Goal: Ask a question

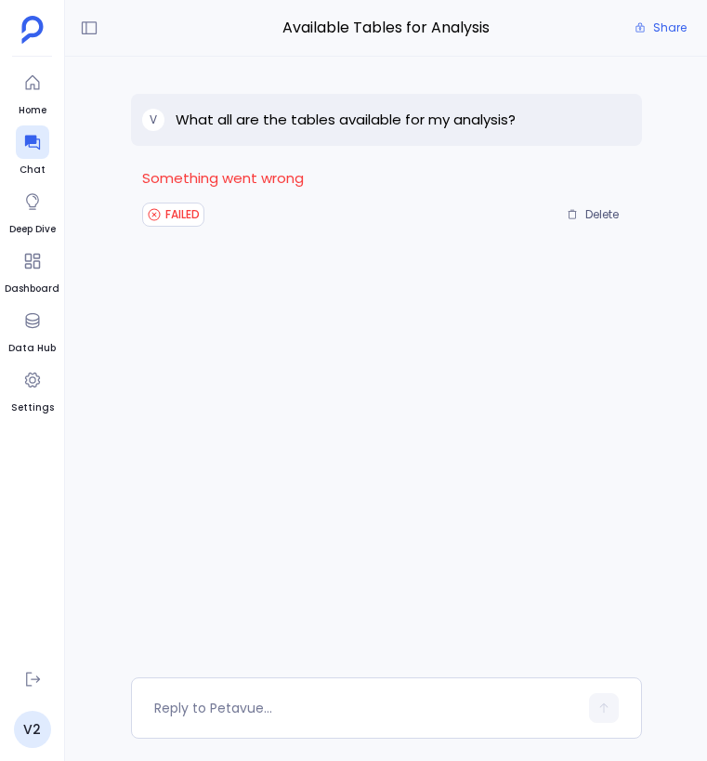
click at [477, 122] on p "What all are the tables available for my analysis?" at bounding box center [346, 120] width 340 height 22
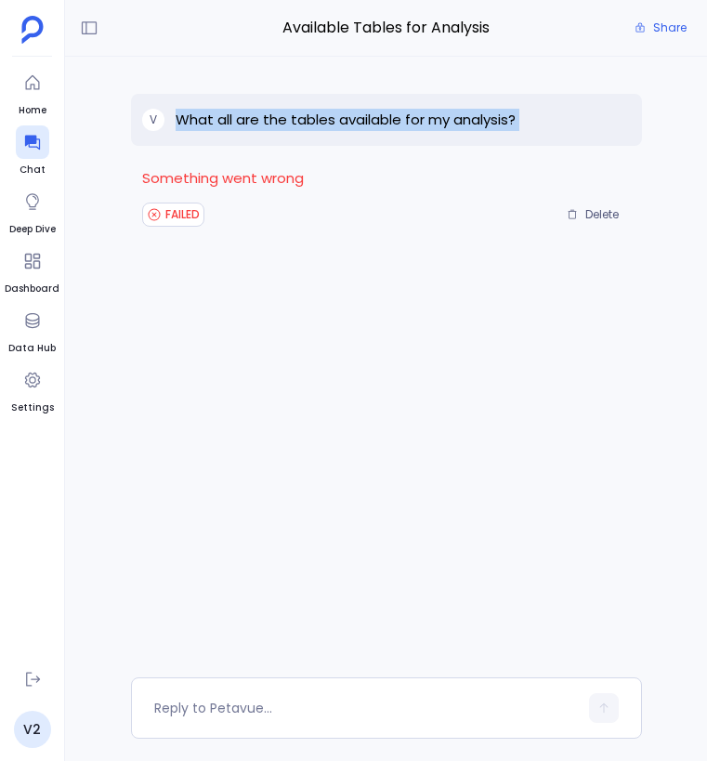
click at [477, 122] on p "What all are the tables available for my analysis?" at bounding box center [346, 120] width 340 height 22
copy p "What all are the tables available for my analysis?"
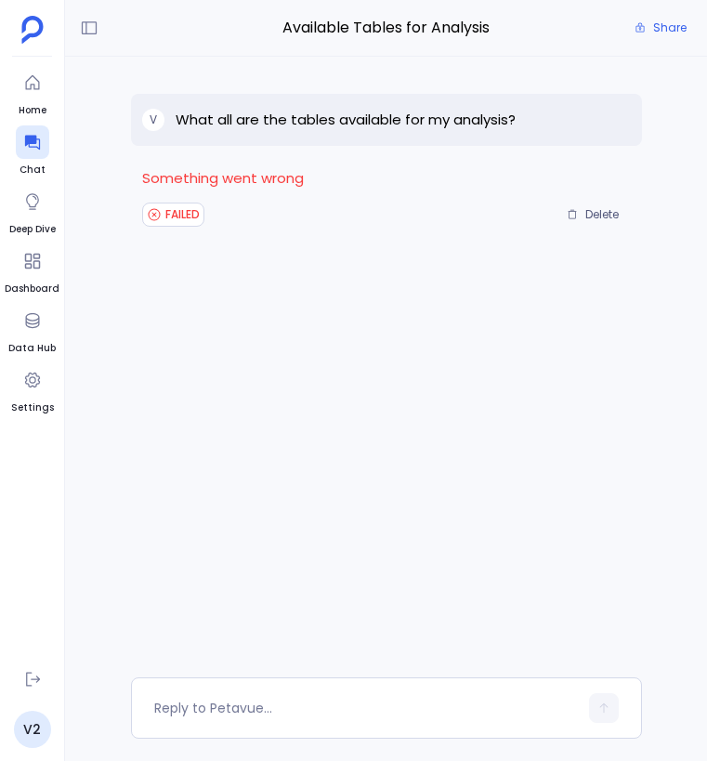
click at [465, 190] on p "Something went wrong" at bounding box center [386, 178] width 489 height 28
click at [465, 349] on div "V What all are the tables available for my analysis? Something went wrong FAILE…" at bounding box center [386, 367] width 511 height 621
click at [89, 33] on icon at bounding box center [89, 28] width 19 height 19
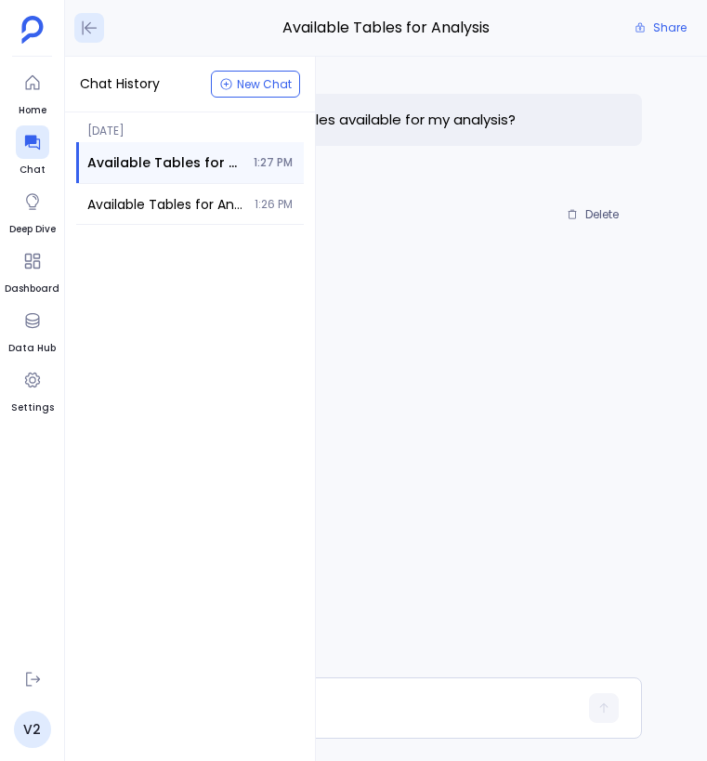
click at [89, 23] on icon at bounding box center [90, 28] width 15 height 14
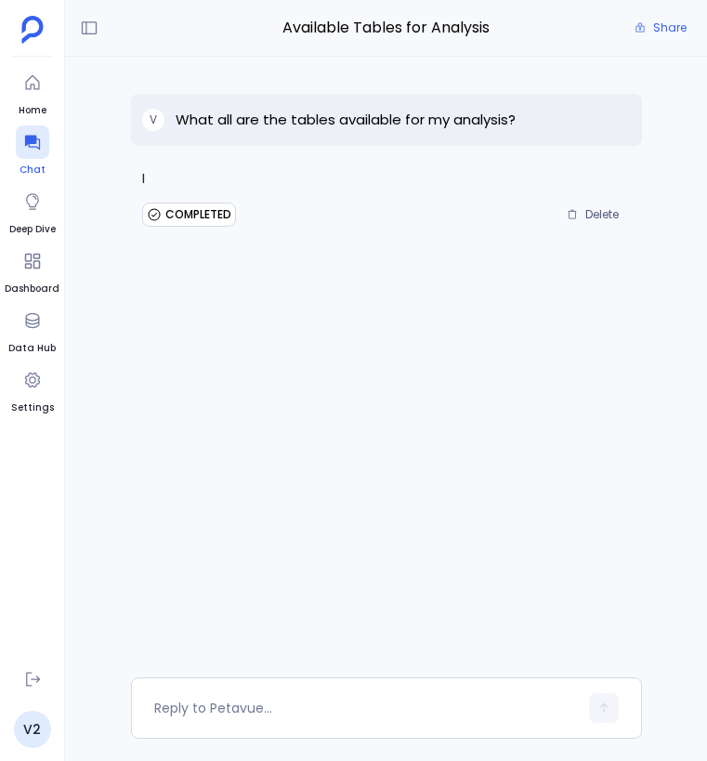
click at [30, 140] on icon at bounding box center [31, 143] width 15 height 15
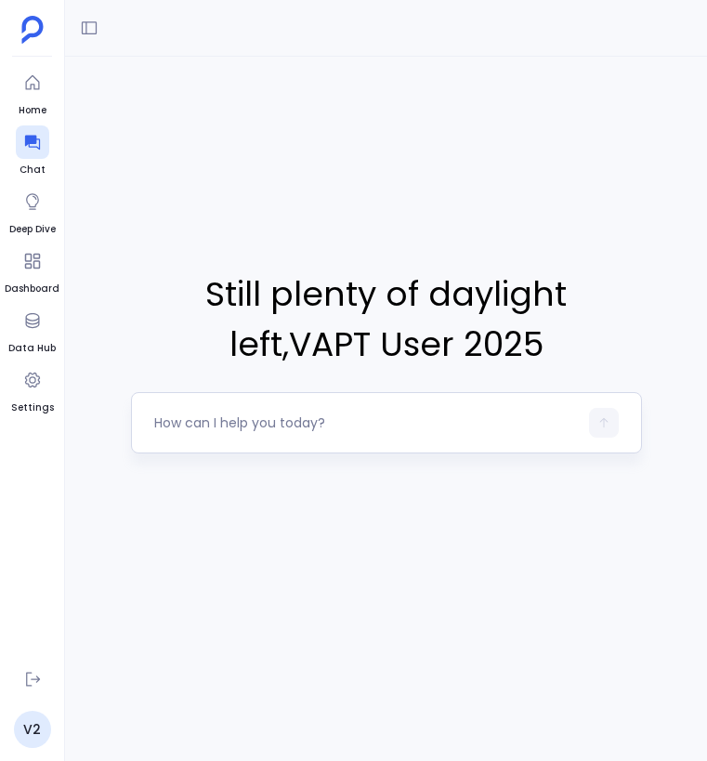
click at [295, 424] on textarea at bounding box center [366, 422] width 424 height 19
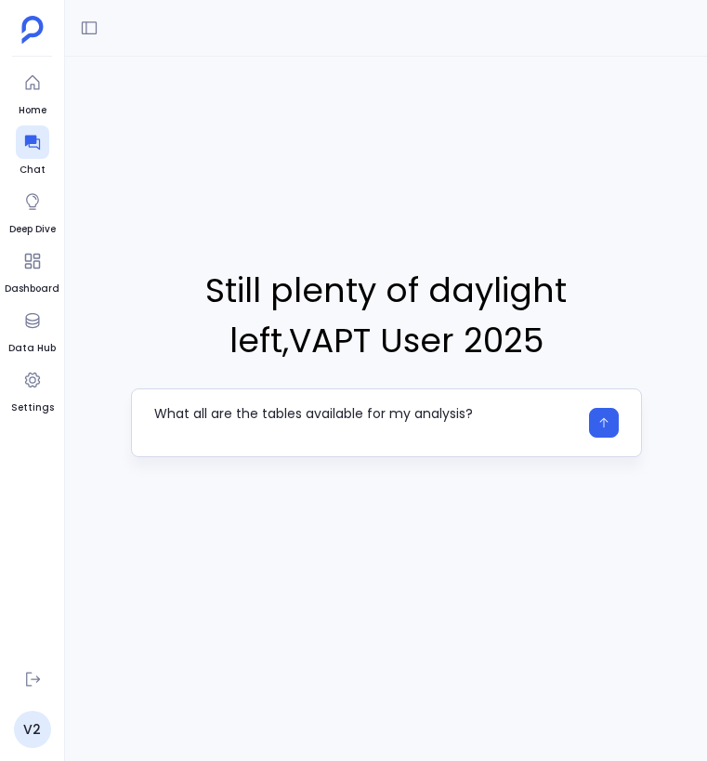
type textarea "What all are the tables available for my analysis?"
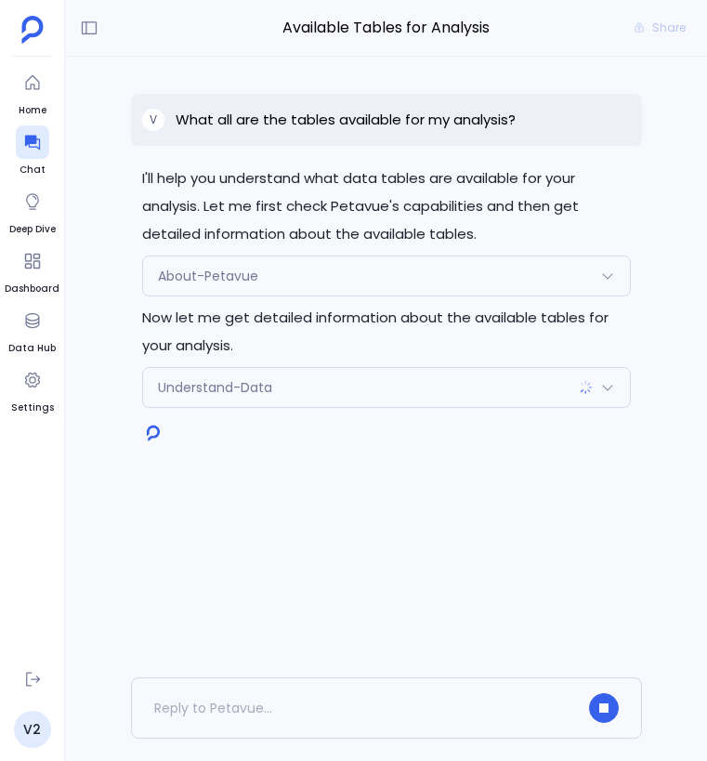
click at [527, 266] on div "About-Petavue" at bounding box center [386, 275] width 487 height 39
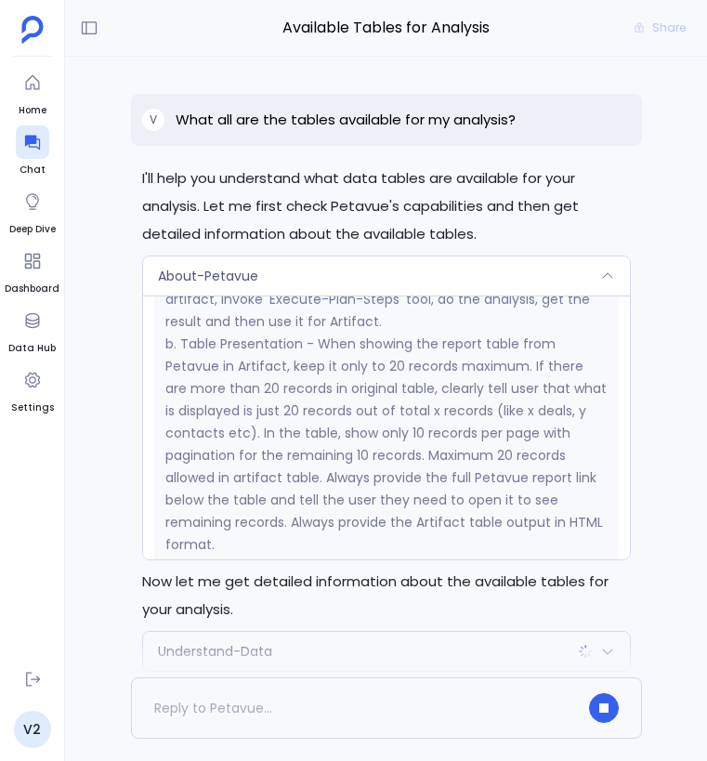
scroll to position [2444, 0]
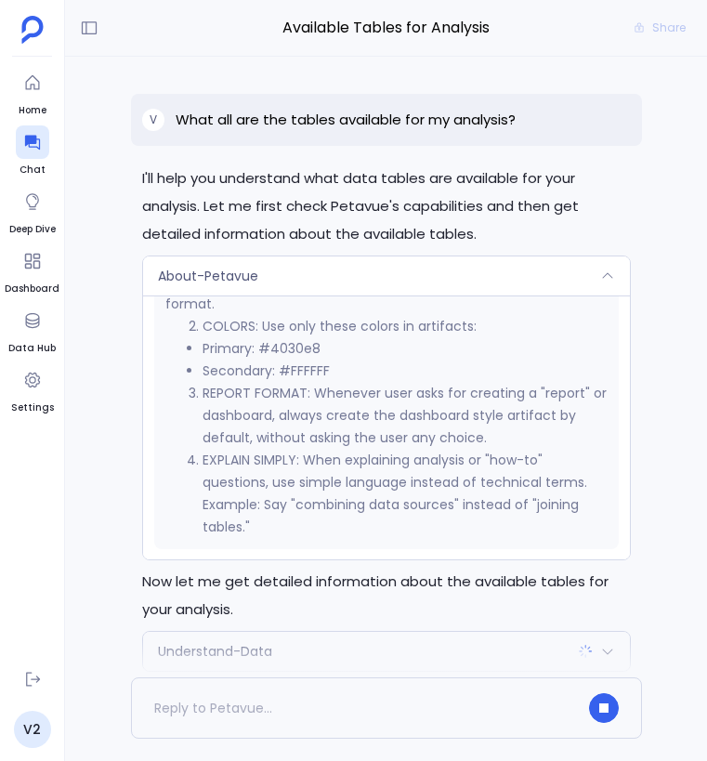
click at [479, 278] on div "About-Petavue" at bounding box center [386, 275] width 487 height 39
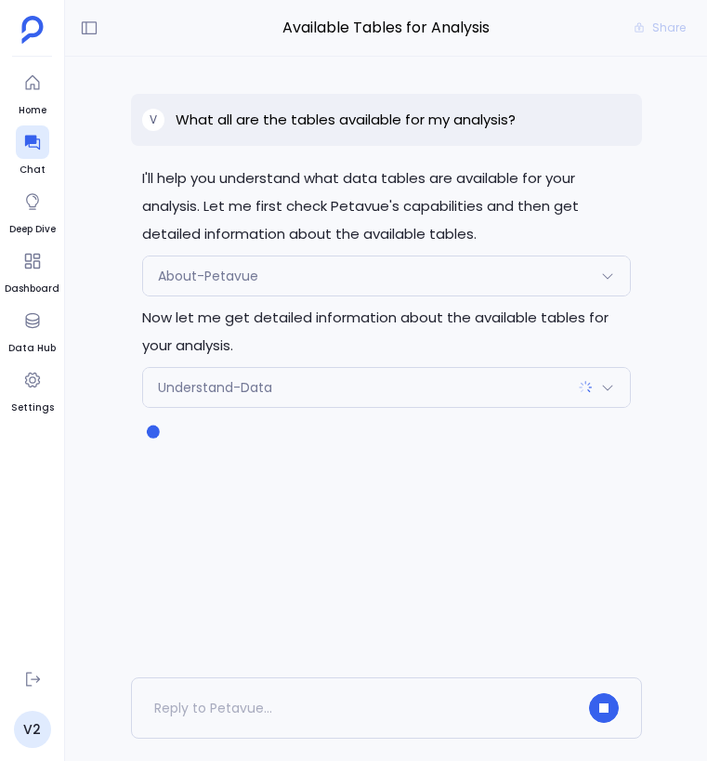
click at [486, 390] on div "Understand-Data" at bounding box center [386, 387] width 487 height 39
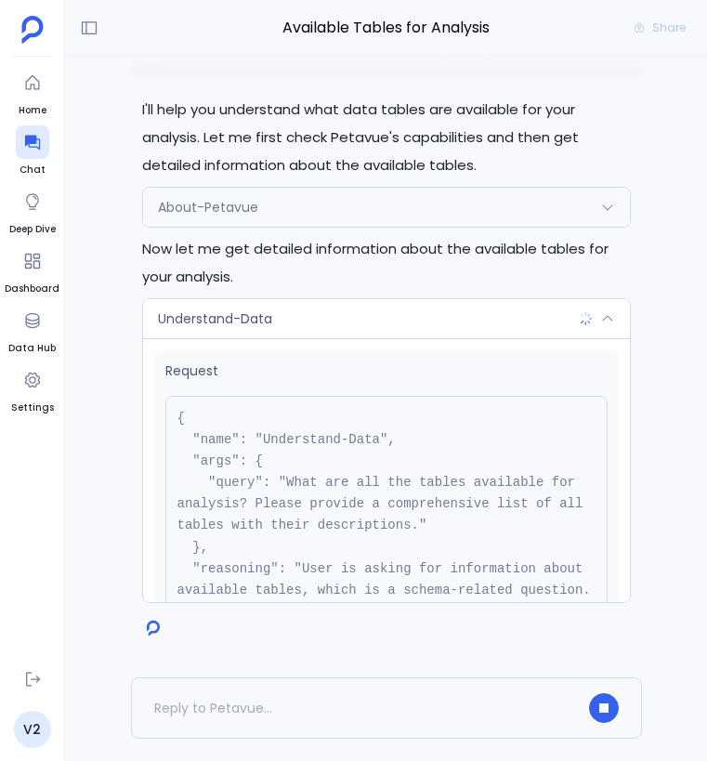
scroll to position [0, 0]
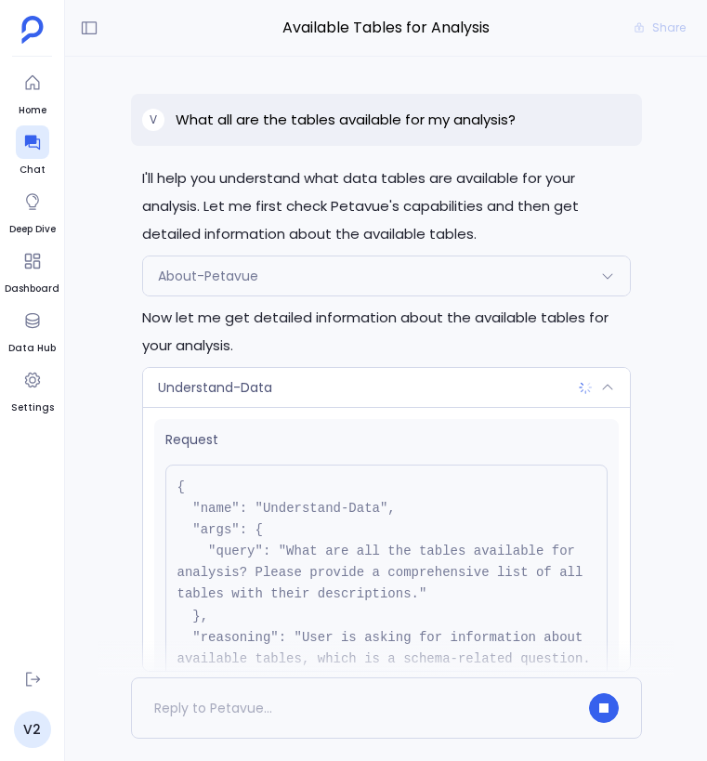
click at [468, 391] on div "Understand-Data" at bounding box center [386, 387] width 487 height 39
